Goal: Navigation & Orientation: Find specific page/section

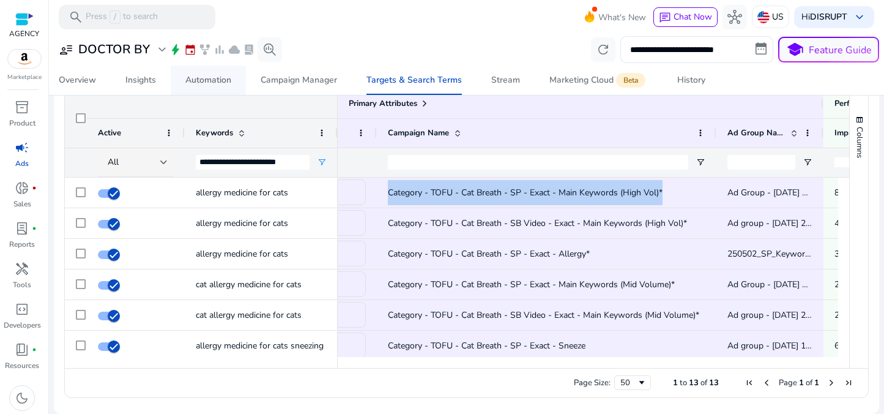
click at [210, 84] on div "Automation" at bounding box center [208, 80] width 46 height 9
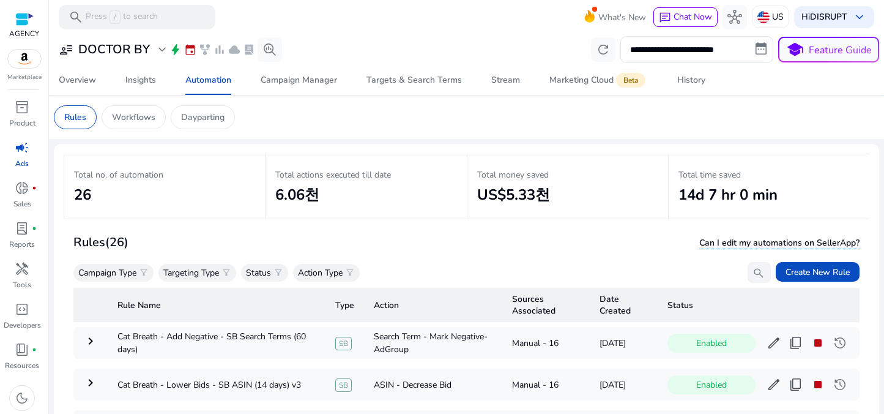
click at [18, 147] on span "campaign" at bounding box center [22, 147] width 15 height 15
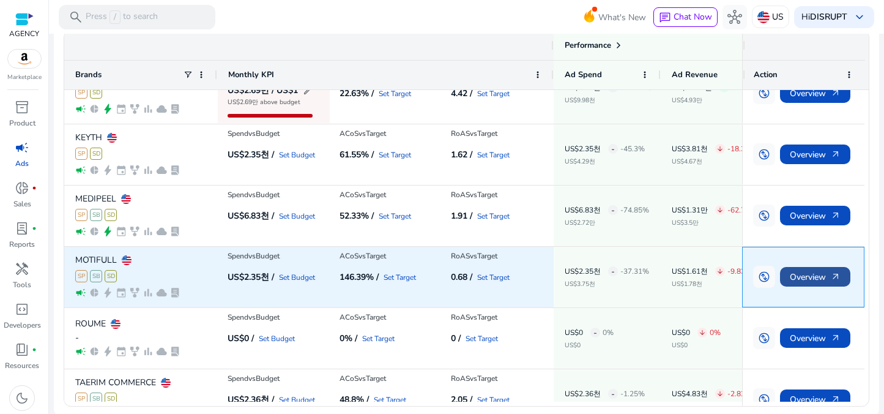
click at [803, 276] on span "Overview arrow_outward" at bounding box center [815, 276] width 51 height 25
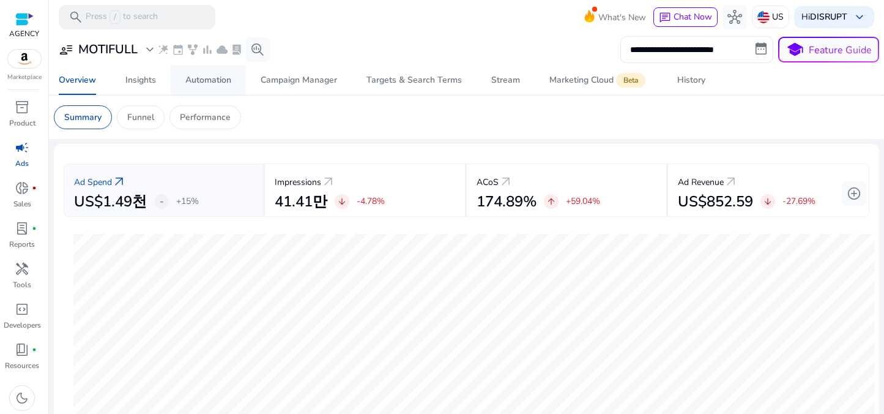
click at [198, 84] on div "Automation" at bounding box center [208, 80] width 46 height 9
